Goal: Task Accomplishment & Management: Manage account settings

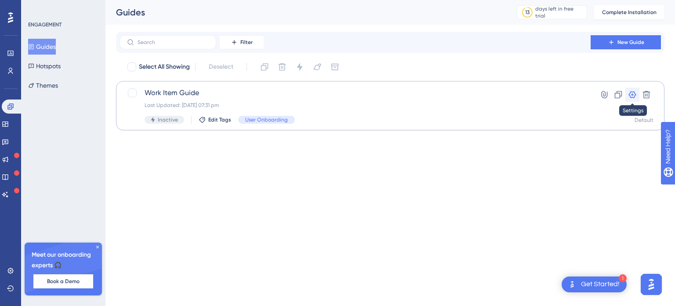
click at [634, 95] on icon at bounding box center [632, 94] width 7 height 7
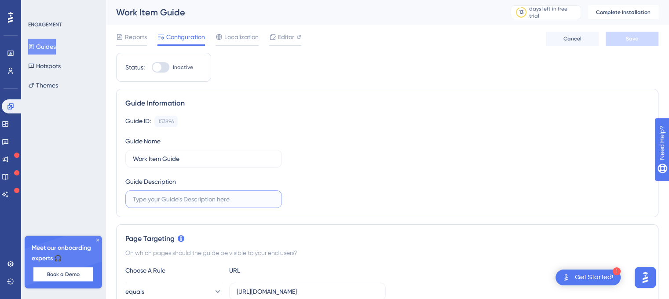
click at [158, 201] on input "text" at bounding box center [204, 199] width 142 height 10
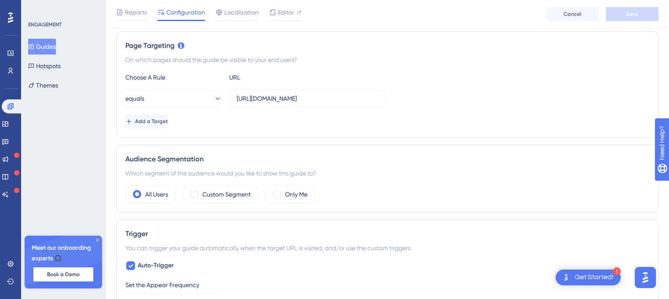
scroll to position [199, 0]
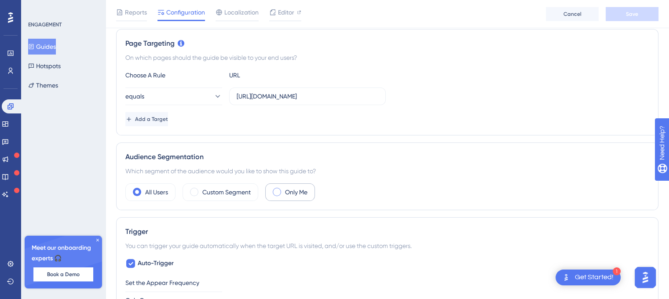
click at [278, 192] on span at bounding box center [277, 192] width 8 height 8
click at [284, 189] on input "radio" at bounding box center [284, 189] width 0 height 0
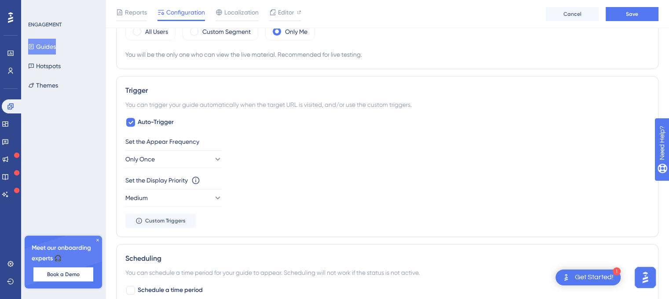
scroll to position [364, 0]
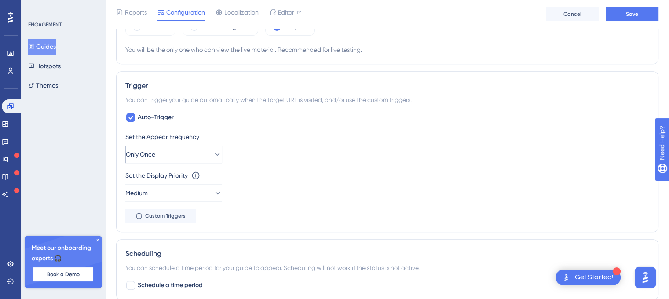
drag, startPoint x: 207, startPoint y: 162, endPoint x: 211, endPoint y: 154, distance: 8.7
click at [211, 154] on div "Set the Appear Frequency Only Once Set the Display Priority This option will se…" at bounding box center [387, 176] width 524 height 91
click at [213, 154] on icon at bounding box center [217, 154] width 9 height 9
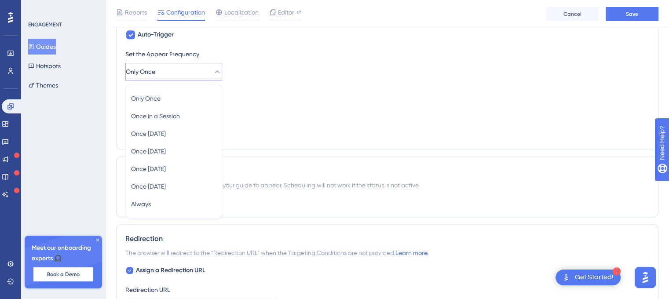
click at [280, 107] on div "Set the Display Priority This option will set the display priority between auto…" at bounding box center [387, 104] width 524 height 32
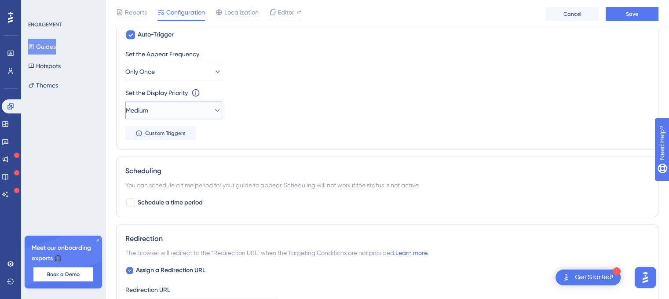
click at [213, 106] on icon at bounding box center [217, 110] width 9 height 9
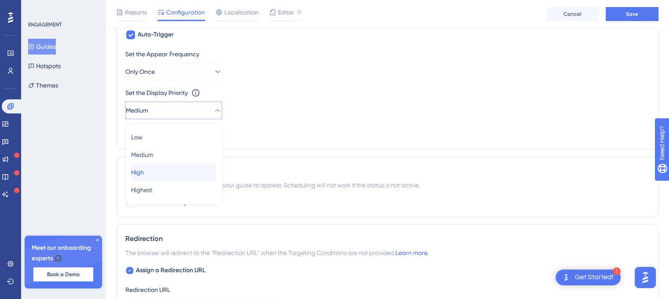
click at [143, 172] on span "High" at bounding box center [137, 172] width 13 height 11
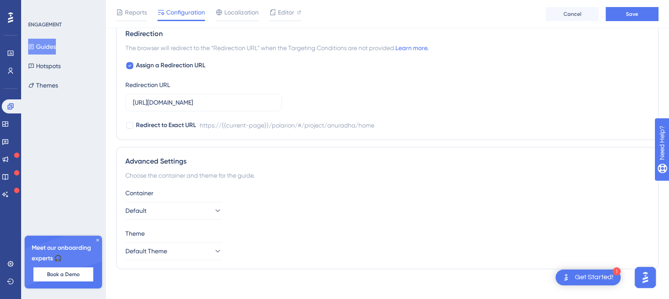
scroll to position [655, 0]
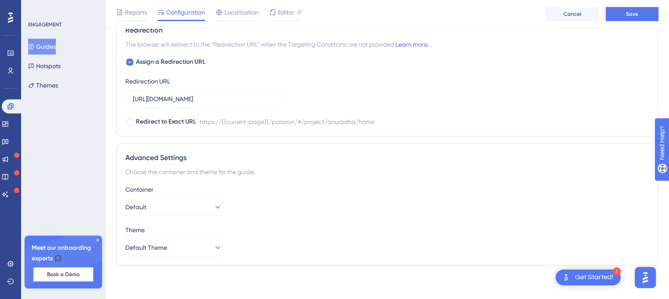
click at [204, 195] on div "Container Default" at bounding box center [387, 200] width 524 height 32
click at [213, 206] on icon at bounding box center [217, 207] width 9 height 9
click at [278, 205] on div "Container Default Default Default" at bounding box center [387, 200] width 524 height 32
click at [205, 246] on button "Default Theme" at bounding box center [173, 248] width 97 height 18
click at [463, 230] on div "Theme" at bounding box center [387, 230] width 524 height 11
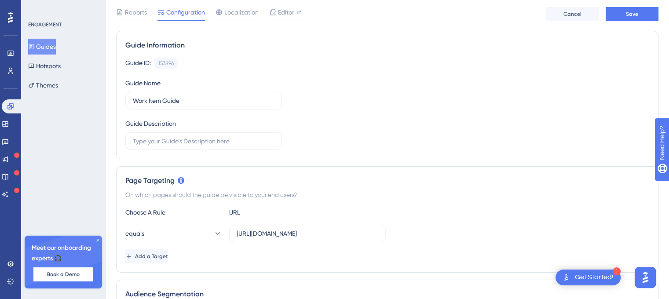
scroll to position [0, 0]
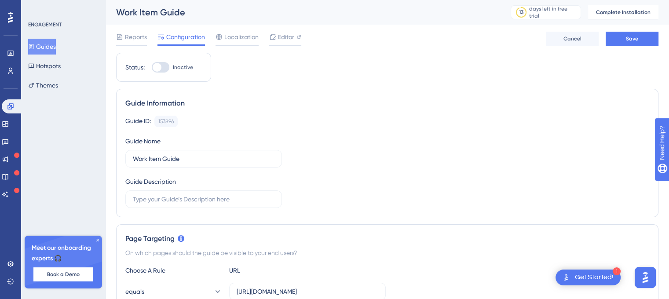
click at [156, 67] on div at bounding box center [157, 67] width 9 height 9
click at [152, 67] on input "Inactive" at bounding box center [151, 67] width 0 height 0
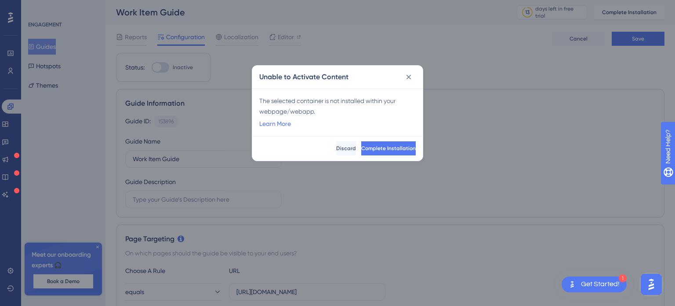
click at [304, 113] on div "The selected container is not installed within your webpage/webapp." at bounding box center [337, 105] width 157 height 21
click at [285, 126] on link "Learn More" at bounding box center [275, 123] width 32 height 11
click at [414, 77] on button at bounding box center [409, 77] width 14 height 14
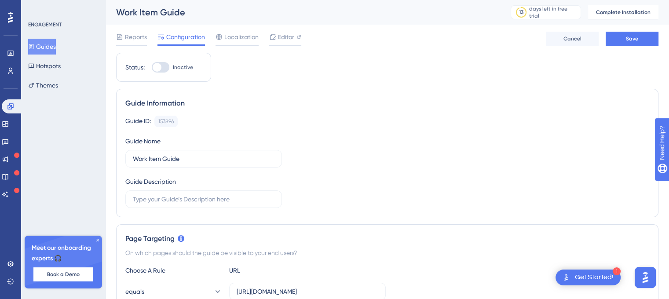
click at [157, 69] on div at bounding box center [157, 67] width 9 height 9
click at [152, 68] on input "Inactive" at bounding box center [151, 67] width 0 height 0
checkbox input "false"
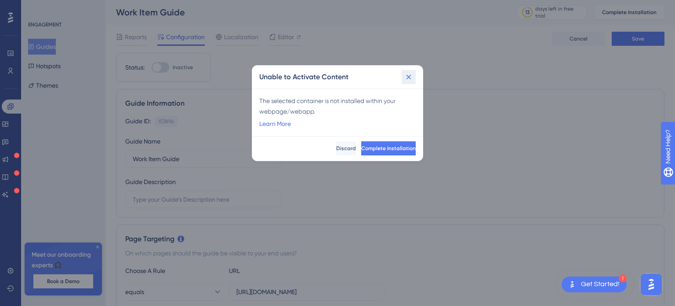
click at [407, 79] on icon at bounding box center [409, 77] width 9 height 9
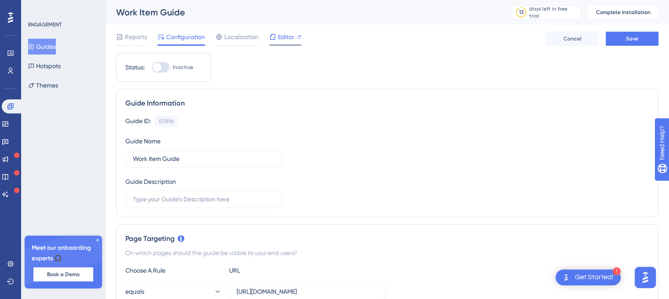
click at [282, 38] on span "Editor" at bounding box center [286, 37] width 16 height 11
click at [242, 39] on span "Localization" at bounding box center [241, 37] width 34 height 11
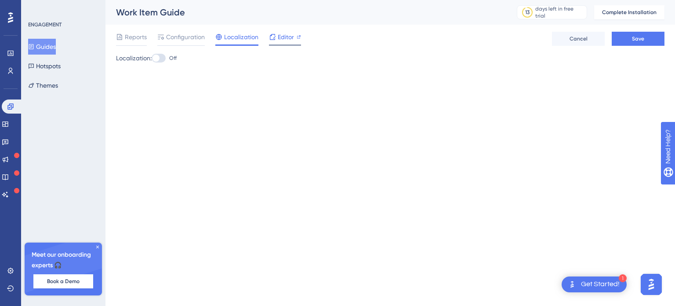
click at [285, 38] on span "Editor" at bounding box center [286, 37] width 16 height 11
click at [178, 42] on span "Configuration" at bounding box center [185, 37] width 39 height 11
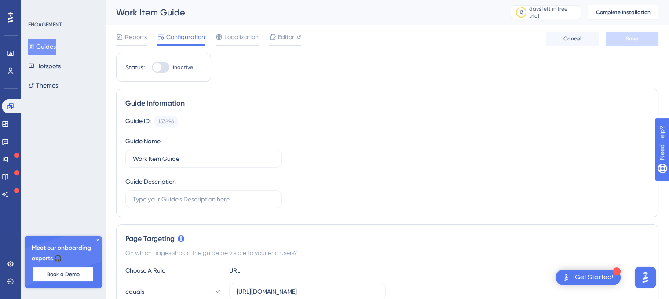
click at [55, 56] on div "Guides Hotspots Themes" at bounding box center [63, 66] width 71 height 55
click at [55, 50] on button "Guides" at bounding box center [42, 47] width 28 height 16
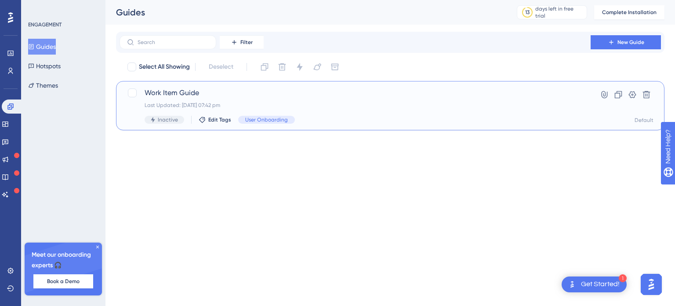
click at [163, 96] on span "Work Item Guide" at bounding box center [355, 93] width 421 height 11
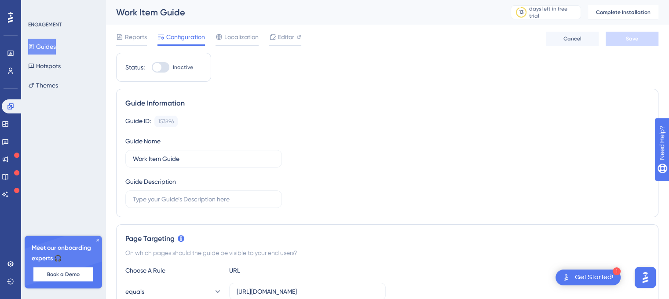
click at [52, 40] on button "Guides" at bounding box center [42, 47] width 28 height 16
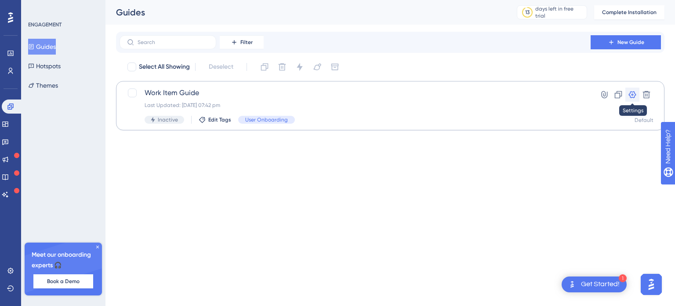
click at [630, 95] on icon at bounding box center [632, 94] width 7 height 7
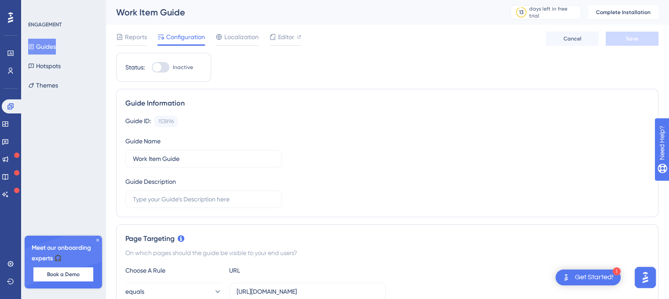
click at [56, 47] on button "Guides" at bounding box center [42, 47] width 28 height 16
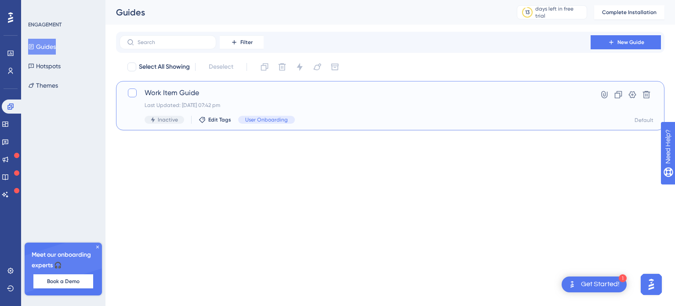
click at [128, 95] on div at bounding box center [132, 92] width 9 height 9
checkbox input "true"
